Goal: Task Accomplishment & Management: Manage account settings

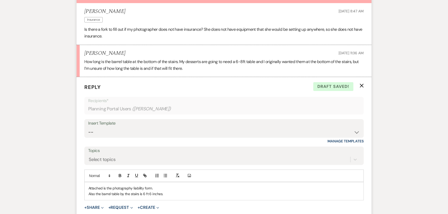
scroll to position [225, 0]
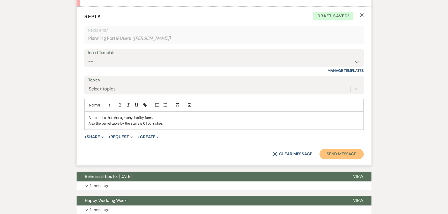
click at [340, 155] on button "Send Message" at bounding box center [341, 154] width 44 height 10
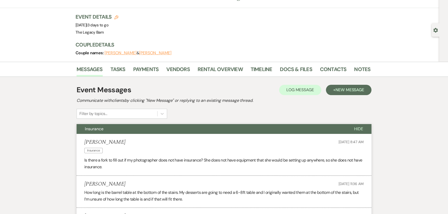
scroll to position [0, 0]
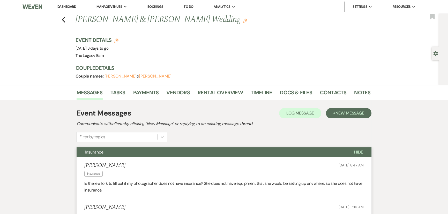
click at [64, 4] on link "Dashboard" at bounding box center [66, 6] width 19 height 4
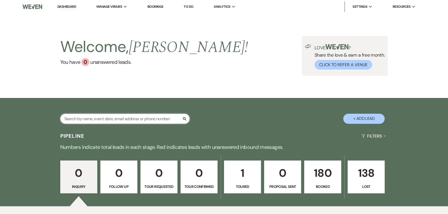
click at [76, 123] on input "text" at bounding box center [124, 119] width 129 height 10
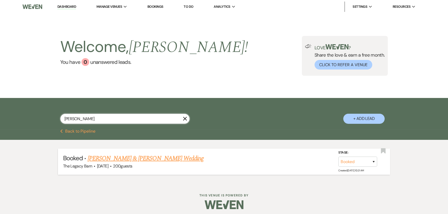
type input "[PERSON_NAME]"
click at [146, 159] on link "[PERSON_NAME] & [PERSON_NAME] Wedding" at bounding box center [146, 158] width 116 height 9
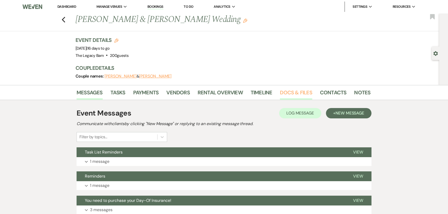
click at [300, 91] on link "Docs & Files" at bounding box center [296, 93] width 32 height 11
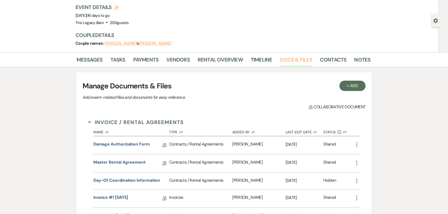
scroll to position [94, 0]
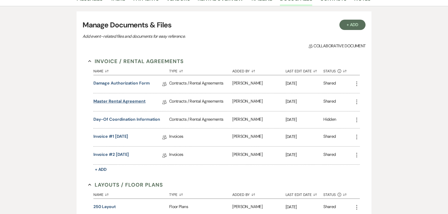
click at [122, 102] on link "Master Rental Agreement" at bounding box center [119, 102] width 52 height 8
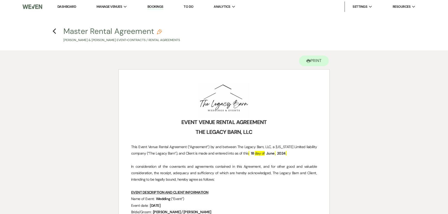
click at [52, 31] on h4 "Previous Master Rental Agreement Pencil [PERSON_NAME] & [PERSON_NAME] Event • C…" at bounding box center [224, 34] width 372 height 17
click at [54, 31] on icon "Previous" at bounding box center [54, 31] width 4 height 6
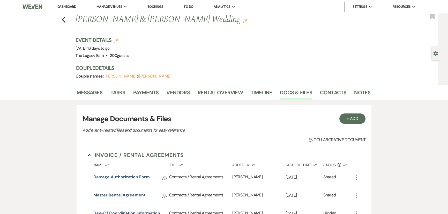
click at [70, 7] on link "Dashboard" at bounding box center [66, 6] width 19 height 4
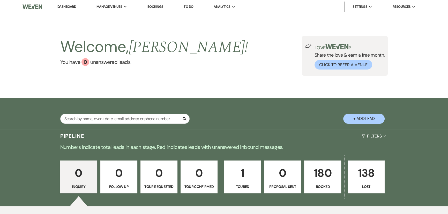
click at [322, 178] on p "180" at bounding box center [322, 172] width 30 height 17
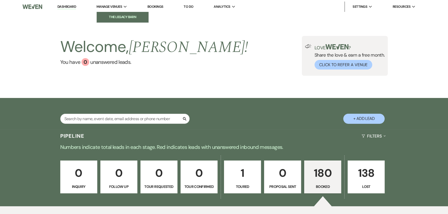
click at [108, 15] on li "The Legacy Barn" at bounding box center [122, 16] width 47 height 5
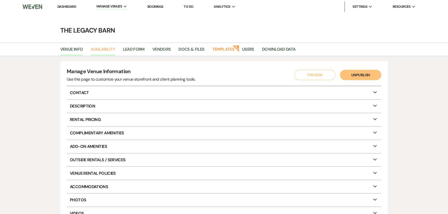
click at [104, 50] on link "Availability" at bounding box center [103, 51] width 24 height 10
select select "3"
select select "2026"
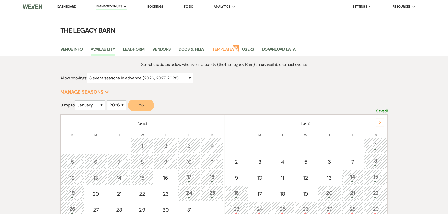
click at [64, 8] on link "Dashboard" at bounding box center [66, 6] width 19 height 4
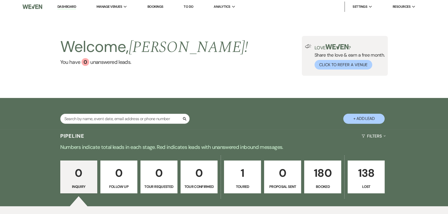
click at [313, 173] on p "180" at bounding box center [322, 172] width 30 height 17
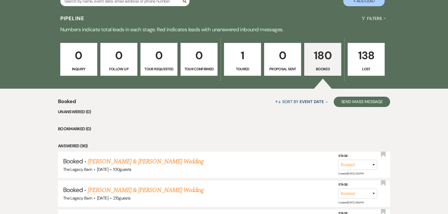
scroll to position [188, 0]
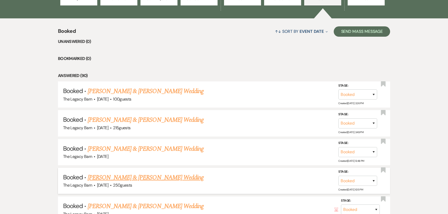
click at [145, 176] on link "[PERSON_NAME] & [PERSON_NAME] Wedding" at bounding box center [146, 177] width 116 height 9
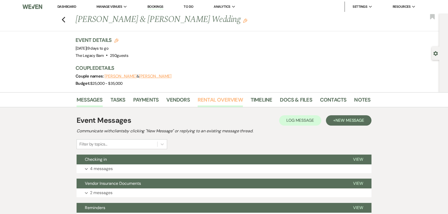
click at [213, 101] on link "Rental Overview" at bounding box center [220, 101] width 45 height 11
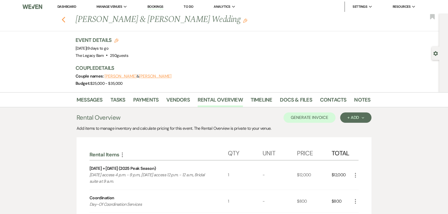
click at [65, 19] on use "button" at bounding box center [63, 20] width 3 height 6
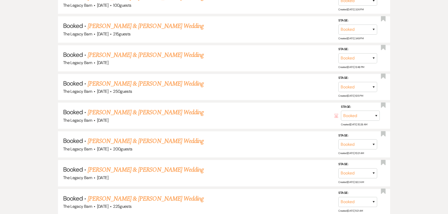
scroll to position [282, 0]
click at [134, 110] on link "[PERSON_NAME] & [PERSON_NAME] Wedding" at bounding box center [146, 112] width 116 height 9
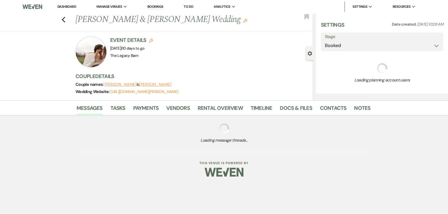
select select "6"
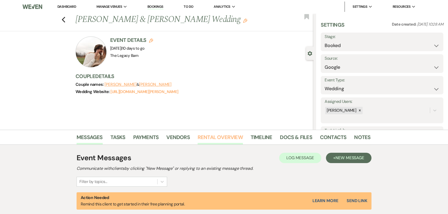
click at [211, 137] on link "Rental Overview" at bounding box center [220, 138] width 45 height 11
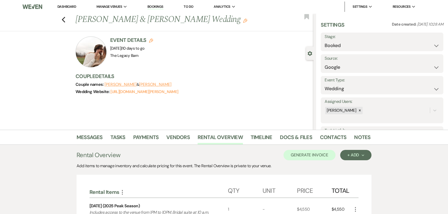
click at [63, 7] on link "Dashboard" at bounding box center [66, 6] width 19 height 4
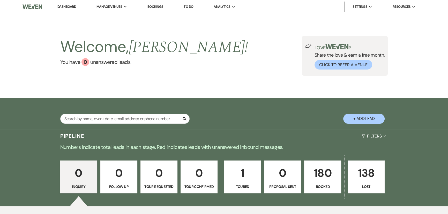
click at [319, 181] on p "180" at bounding box center [322, 172] width 30 height 17
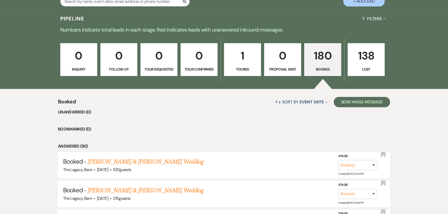
scroll to position [188, 0]
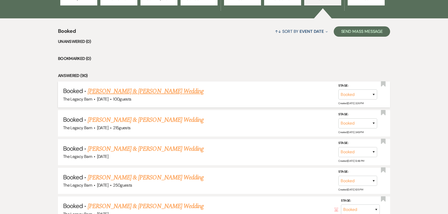
click at [115, 91] on link "[PERSON_NAME] & [PERSON_NAME] Wedding" at bounding box center [146, 91] width 116 height 9
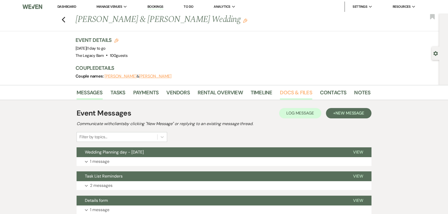
click at [284, 95] on link "Docs & Files" at bounding box center [296, 93] width 32 height 11
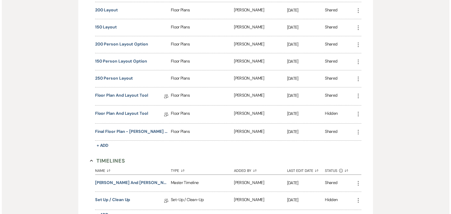
scroll to position [494, 0]
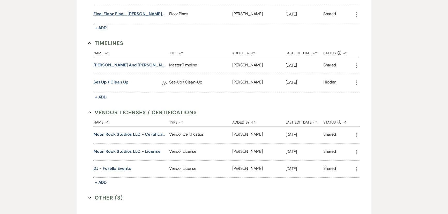
click at [130, 13] on button "Final Floor Plan - [PERSON_NAME] and Jae [DATE]" at bounding box center [130, 14] width 74 height 6
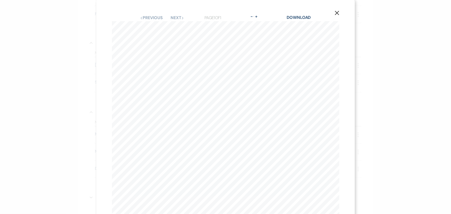
scroll to position [0, 0]
click at [291, 17] on link "Download" at bounding box center [299, 18] width 24 height 5
click at [335, 10] on icon "X" at bounding box center [337, 8] width 5 height 5
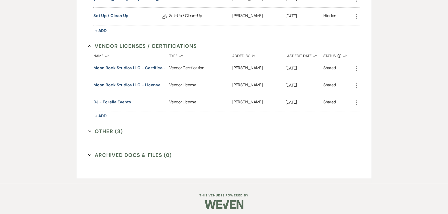
scroll to position [560, 0]
click at [103, 129] on button "Other (3) Expand" at bounding box center [105, 131] width 35 height 8
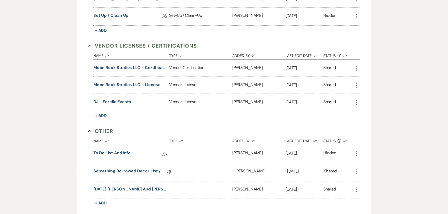
click at [135, 187] on button "[DATE] [PERSON_NAME] and [PERSON_NAME] - Something Borrowed List" at bounding box center [130, 189] width 74 height 6
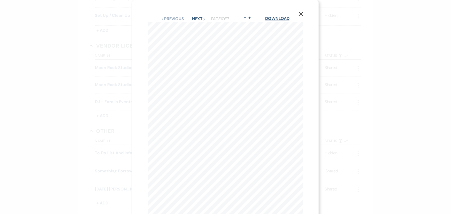
click at [277, 19] on link "Download" at bounding box center [278, 18] width 24 height 5
click at [303, 12] on icon "X" at bounding box center [301, 14] width 5 height 5
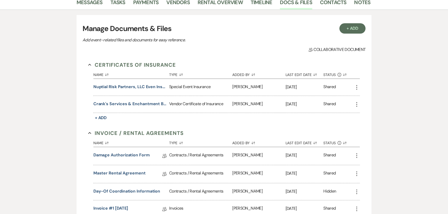
scroll to position [0, 0]
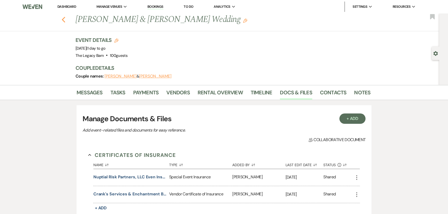
click at [65, 22] on icon "Previous" at bounding box center [64, 20] width 4 height 6
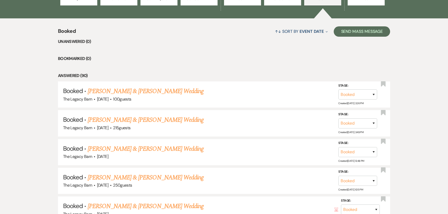
scroll to position [47, 0]
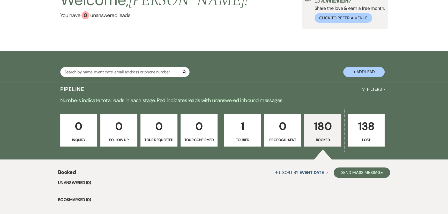
click at [334, 130] on p "180" at bounding box center [322, 126] width 30 height 17
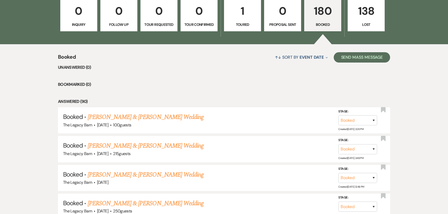
scroll to position [164, 0]
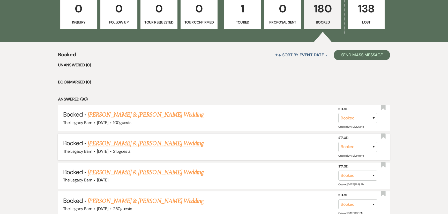
click at [179, 144] on link "[PERSON_NAME] & [PERSON_NAME] Wedding" at bounding box center [146, 143] width 116 height 9
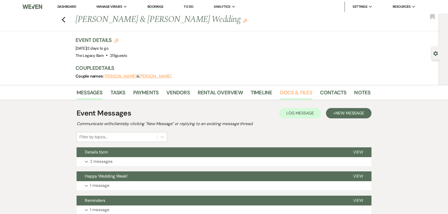
click at [288, 93] on link "Docs & Files" at bounding box center [296, 93] width 32 height 11
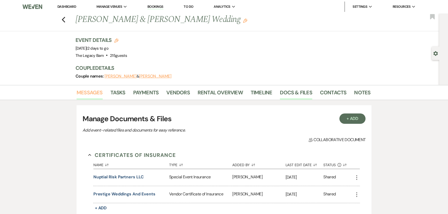
click at [84, 92] on link "Messages" at bounding box center [90, 93] width 26 height 11
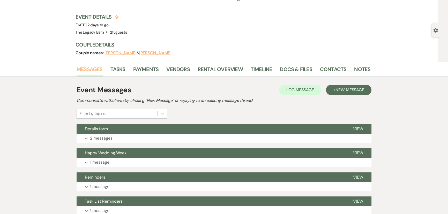
scroll to position [70, 0]
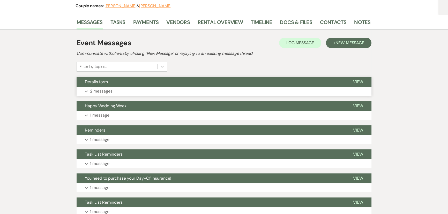
click at [106, 81] on span "Details form" at bounding box center [96, 81] width 23 height 5
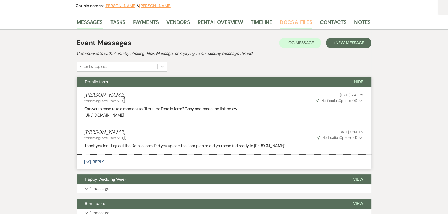
click at [284, 23] on link "Docs & Files" at bounding box center [296, 23] width 32 height 11
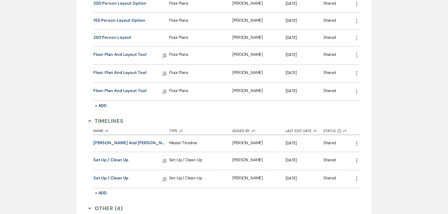
scroll to position [494, 0]
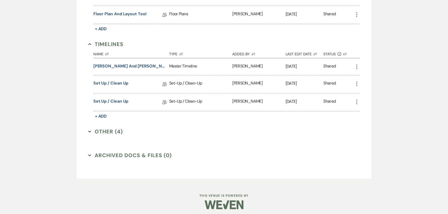
click at [103, 131] on button "Other (4) Expand" at bounding box center [105, 132] width 35 height 8
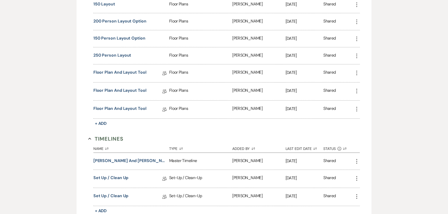
scroll to position [397, 0]
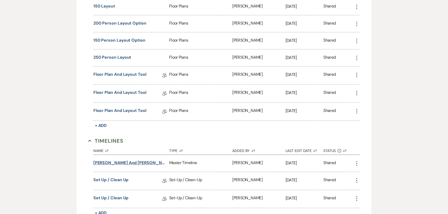
click at [131, 160] on button "[PERSON_NAME] and [PERSON_NAME] [DATE] Wedding Timeline" at bounding box center [130, 163] width 74 height 6
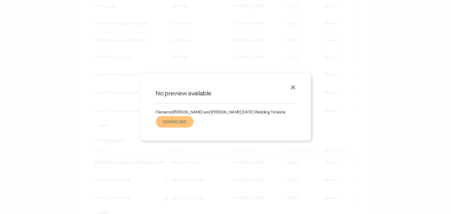
click at [176, 122] on link "Download" at bounding box center [175, 122] width 38 height 12
click at [291, 88] on icon "X" at bounding box center [293, 87] width 5 height 5
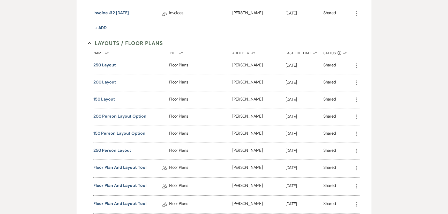
scroll to position [303, 0]
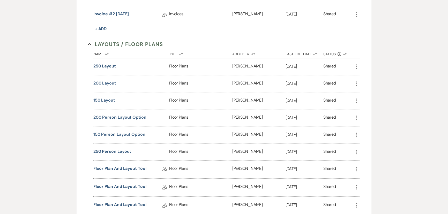
click at [103, 65] on button "250 layout" at bounding box center [104, 66] width 22 height 6
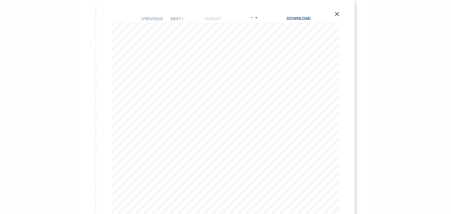
click at [335, 13] on use "button" at bounding box center [337, 14] width 4 height 4
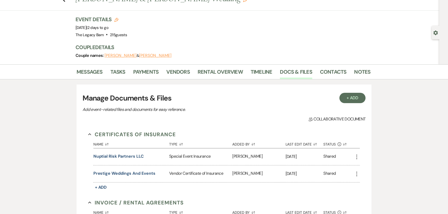
scroll to position [0, 0]
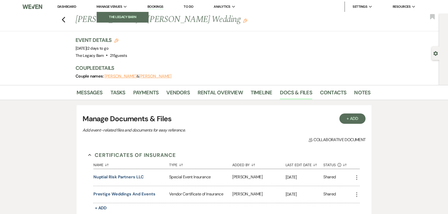
click at [112, 13] on link "The Legacy Barn" at bounding box center [123, 17] width 52 height 10
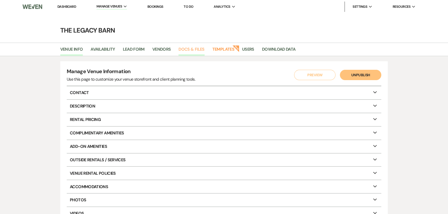
click at [188, 50] on link "Docs & Files" at bounding box center [191, 51] width 26 height 10
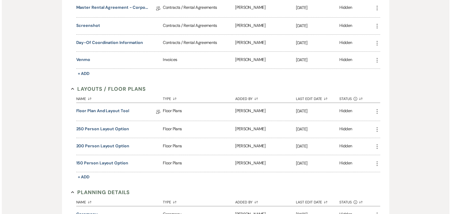
scroll to position [305, 0]
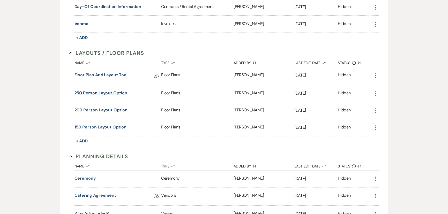
click at [101, 92] on button "250 person layout option" at bounding box center [100, 93] width 53 height 6
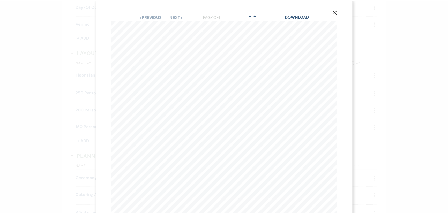
scroll to position [0, 0]
click at [336, 14] on icon "X" at bounding box center [337, 14] width 5 height 5
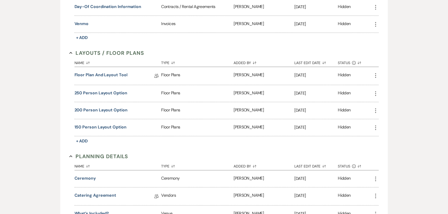
click at [376, 92] on icon "More" at bounding box center [375, 94] width 6 height 6
click at [385, 120] on button "Close Delete X Delete" at bounding box center [389, 121] width 35 height 9
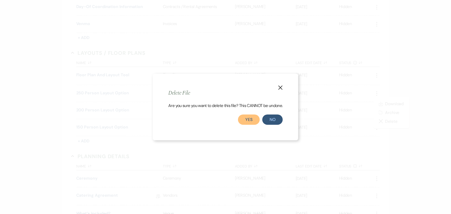
click at [251, 121] on button "Yes" at bounding box center [249, 120] width 22 height 10
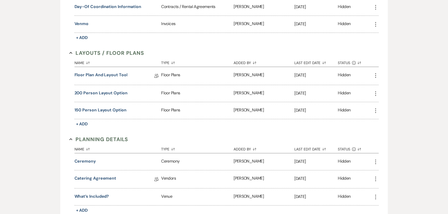
click at [376, 93] on use "button" at bounding box center [375, 93] width 1 height 5
click at [381, 119] on icon "Close Delete X" at bounding box center [381, 121] width 4 height 4
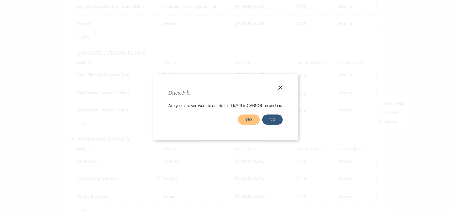
click at [243, 117] on button "Yes" at bounding box center [249, 120] width 22 height 10
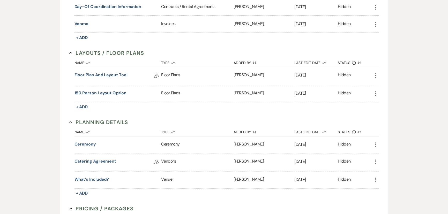
click at [375, 92] on icon "More" at bounding box center [375, 94] width 6 height 6
click at [382, 121] on button "Close Delete X Delete" at bounding box center [389, 121] width 35 height 9
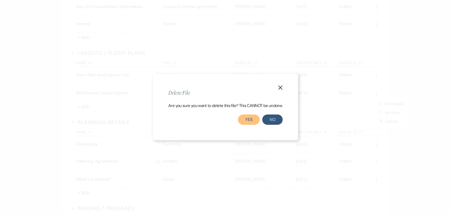
click at [249, 121] on button "Yes" at bounding box center [249, 120] width 22 height 10
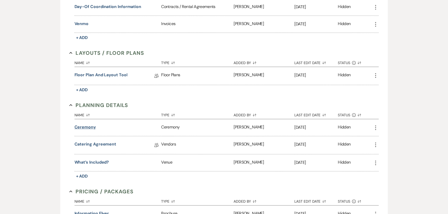
click at [79, 126] on button "Ceremony" at bounding box center [84, 127] width 21 height 6
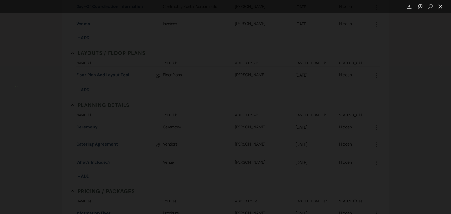
click at [440, 6] on button "Close lightbox" at bounding box center [441, 6] width 10 height 9
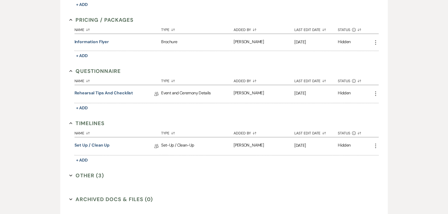
scroll to position [494, 0]
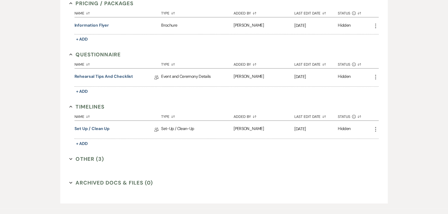
click at [87, 156] on button "Other (3) Expand" at bounding box center [86, 159] width 35 height 8
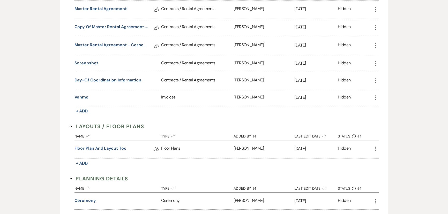
scroll to position [188, 0]
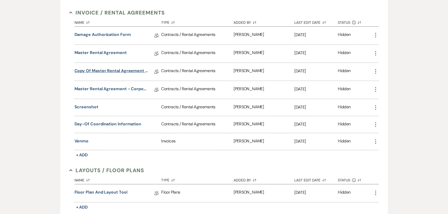
click at [116, 70] on link "Copy of Master Rental Agreement for Review" at bounding box center [111, 72] width 74 height 8
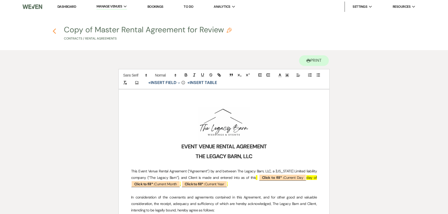
click at [55, 31] on icon "Previous" at bounding box center [54, 31] width 4 height 6
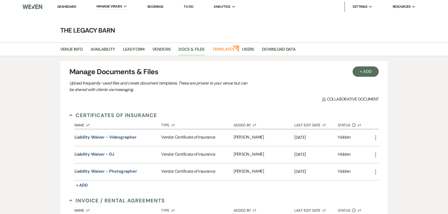
click at [68, 6] on link "Dashboard" at bounding box center [66, 6] width 19 height 4
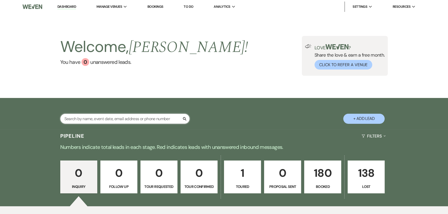
click at [85, 119] on input "text" at bounding box center [124, 119] width 129 height 10
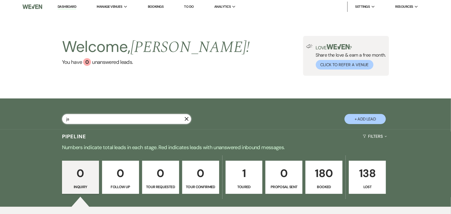
type input "jac"
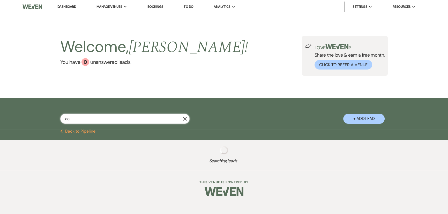
select select "8"
select select "5"
select select "8"
select select "6"
select select "8"
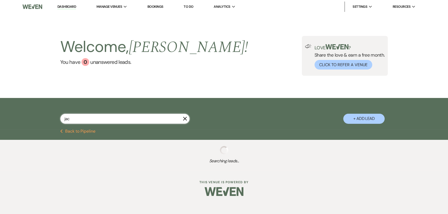
select select "5"
select select "8"
select select "11"
select select "8"
select select "5"
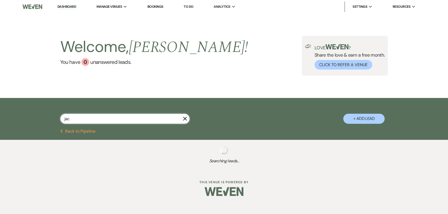
select select "8"
select select "5"
select select "8"
select select "5"
select select "8"
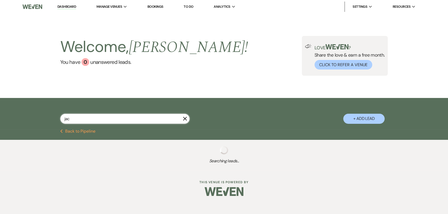
select select "5"
select select "8"
select select "5"
select select "8"
select select "5"
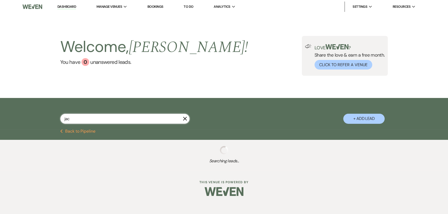
select select "8"
select select "5"
select select "8"
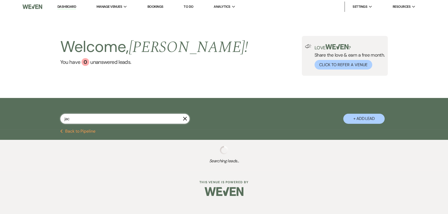
select select "5"
select select "8"
select select "6"
select select "8"
select select "5"
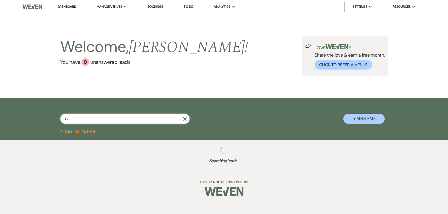
select select "8"
select select "5"
select select "8"
select select "5"
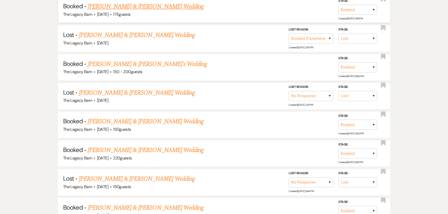
scroll to position [235, 0]
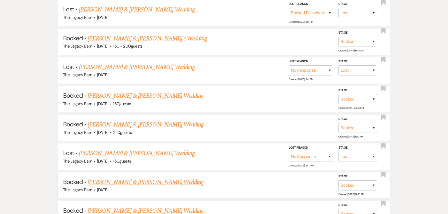
type input "jac"
click at [136, 178] on link "[PERSON_NAME] & [PERSON_NAME] Wedding" at bounding box center [146, 182] width 116 height 9
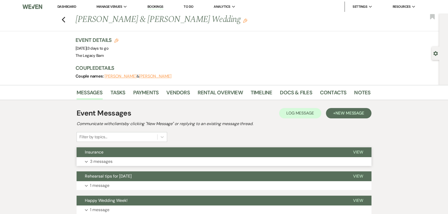
click at [102, 151] on span "Insurance" at bounding box center [94, 151] width 19 height 5
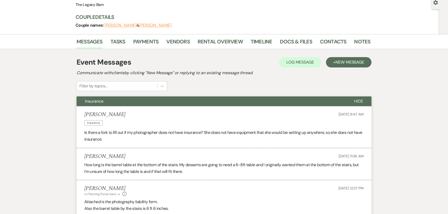
scroll to position [94, 0]
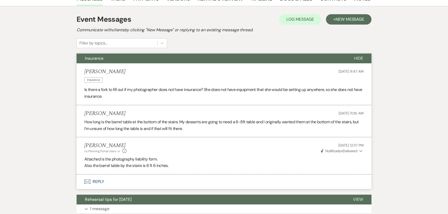
click at [98, 181] on button "Envelope Reply" at bounding box center [224, 182] width 295 height 14
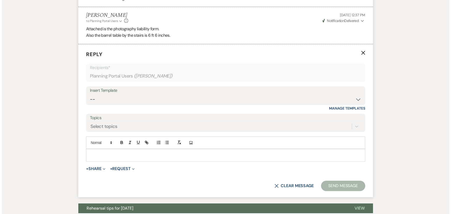
scroll to position [238, 0]
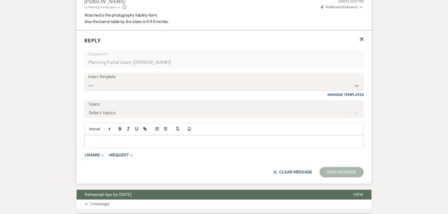
click at [94, 139] on p at bounding box center [223, 142] width 271 height 6
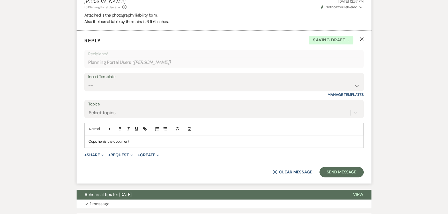
click at [93, 154] on button "+ Share Expand" at bounding box center [93, 155] width 19 height 4
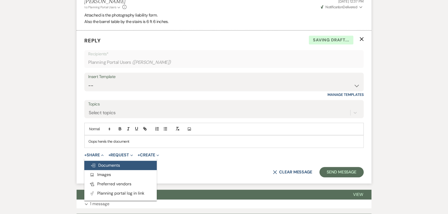
click at [93, 165] on use "button" at bounding box center [93, 166] width 4 height 4
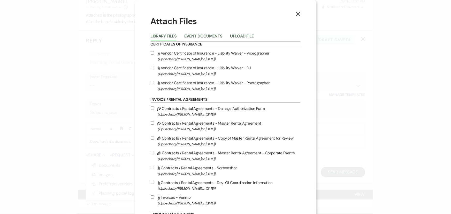
click at [151, 83] on input "Attach File Vendor Certificate of Insurance - Liability Waiver - Photographer (…" at bounding box center [152, 82] width 3 height 3
checkbox input "true"
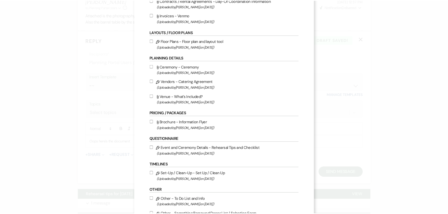
scroll to position [238, 0]
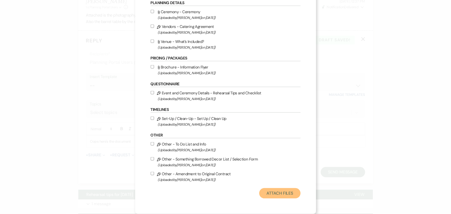
click at [276, 193] on button "Attach Files" at bounding box center [279, 193] width 41 height 10
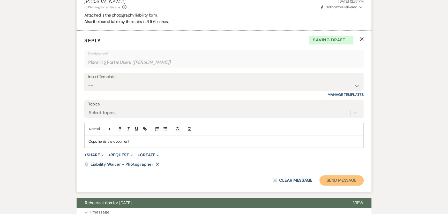
click at [353, 179] on button "Send Message" at bounding box center [341, 180] width 44 height 10
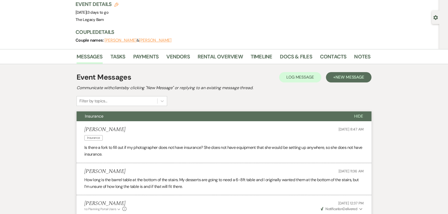
scroll to position [0, 0]
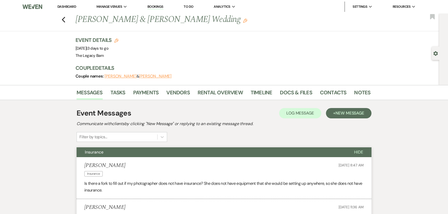
click at [65, 8] on link "Dashboard" at bounding box center [66, 6] width 19 height 4
